Goal: Obtain resource: Obtain resource

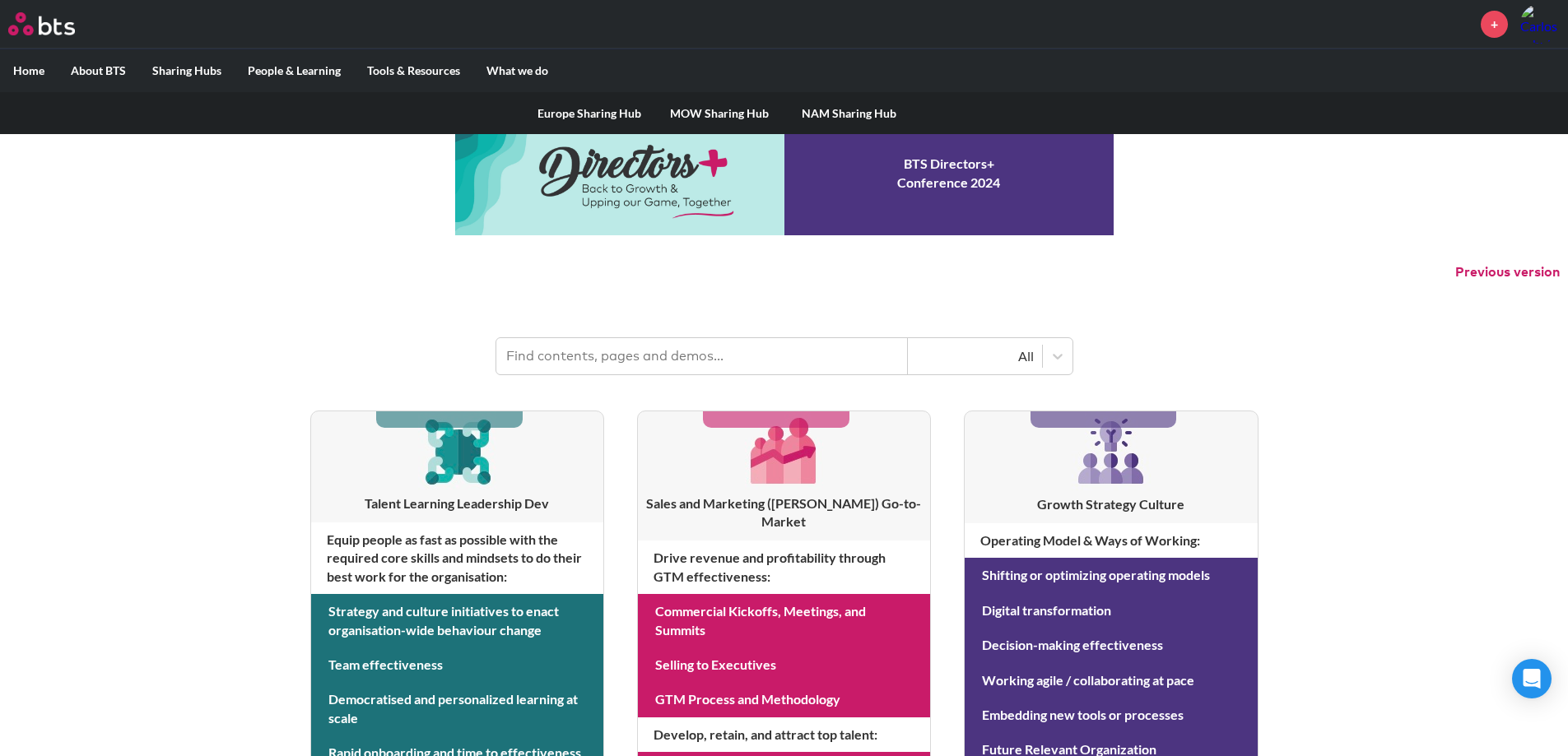
click at [723, 110] on link "MOW Sharing Hub" at bounding box center [720, 113] width 130 height 43
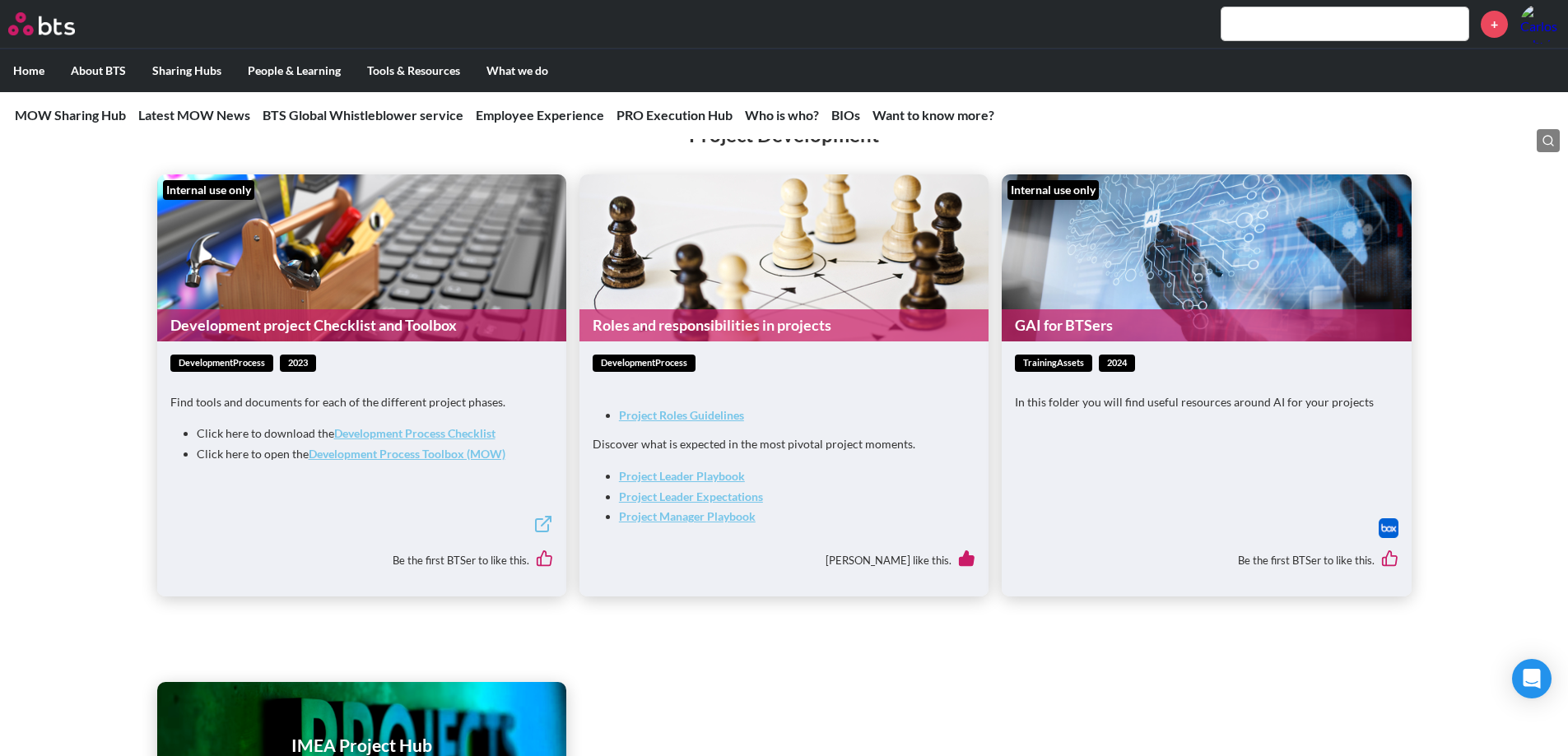
scroll to position [3077, 0]
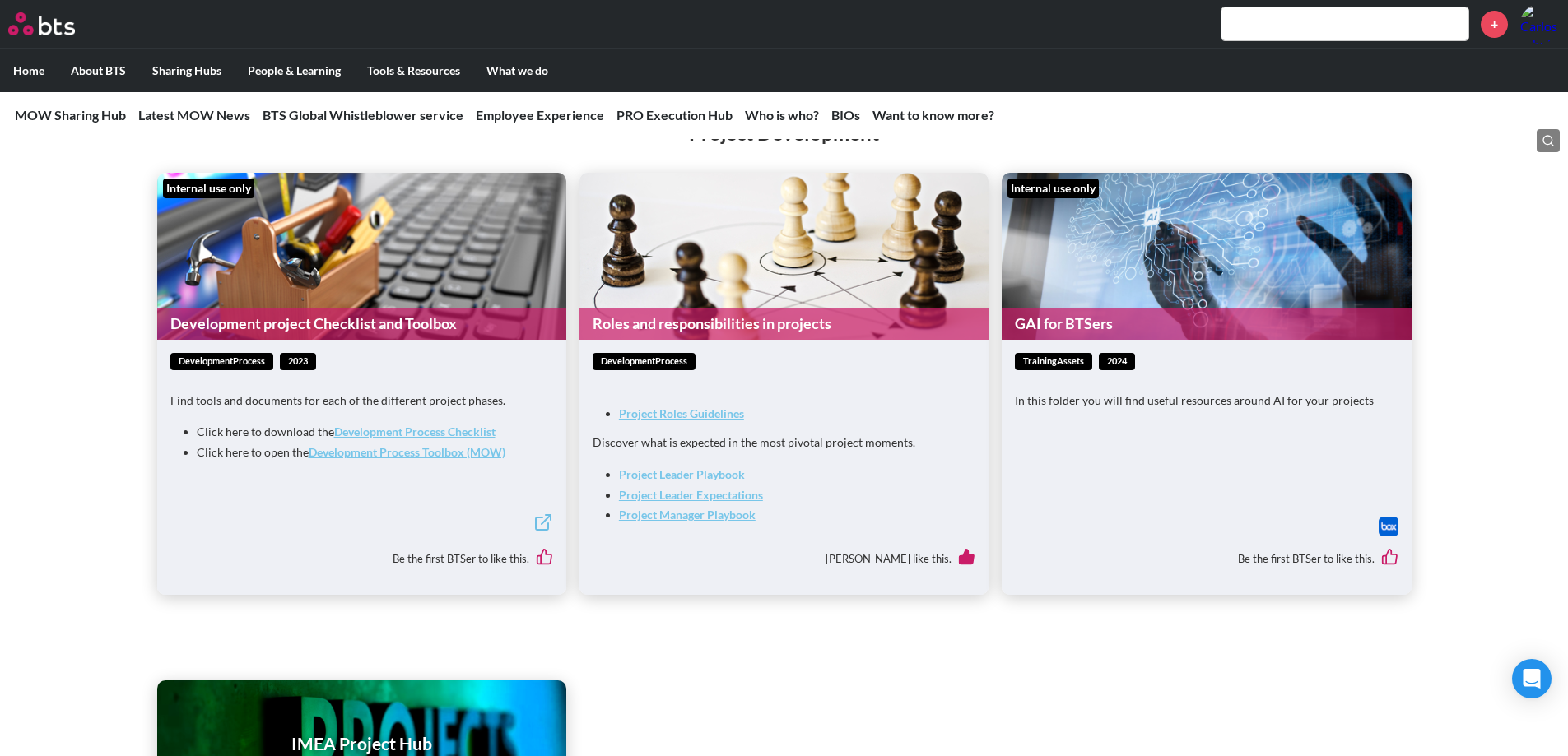
click at [381, 459] on strong "Development Process Toolbox (MOW)" at bounding box center [406, 452] width 196 height 14
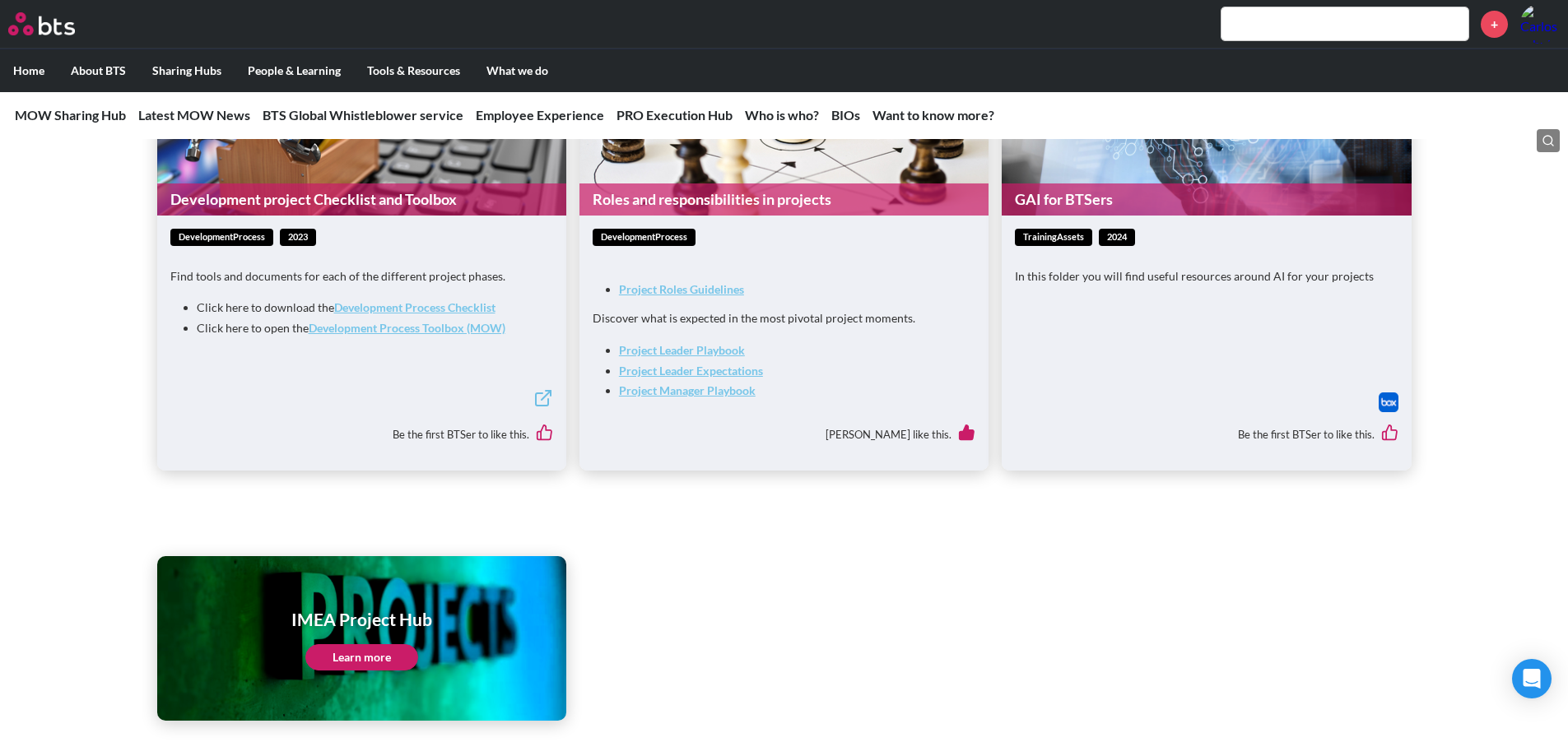
scroll to position [3200, 0]
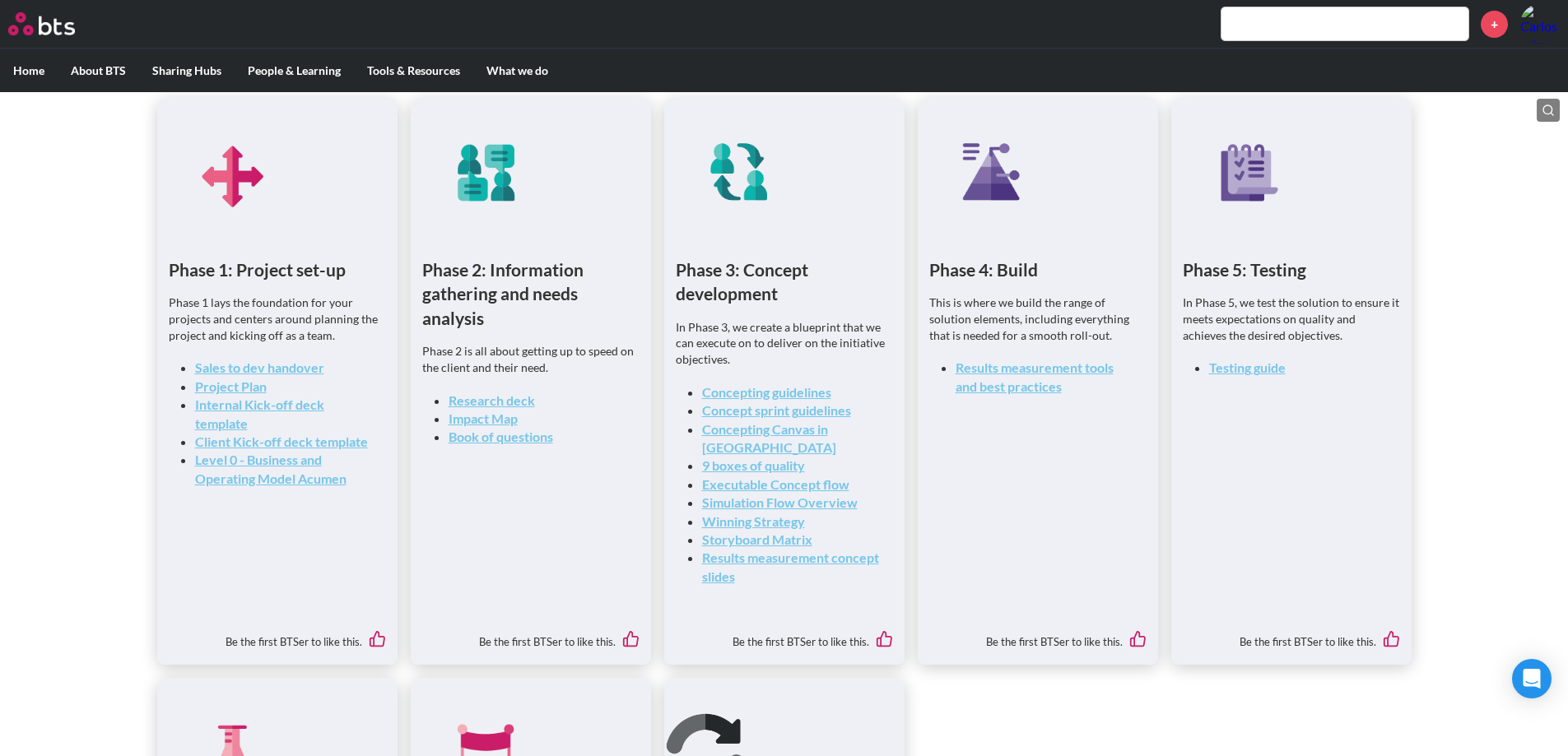
scroll to position [485, 0]
click at [290, 410] on link "Internal Kick-off deck template" at bounding box center [259, 411] width 129 height 33
